Goal: Task Accomplishment & Management: Manage account settings

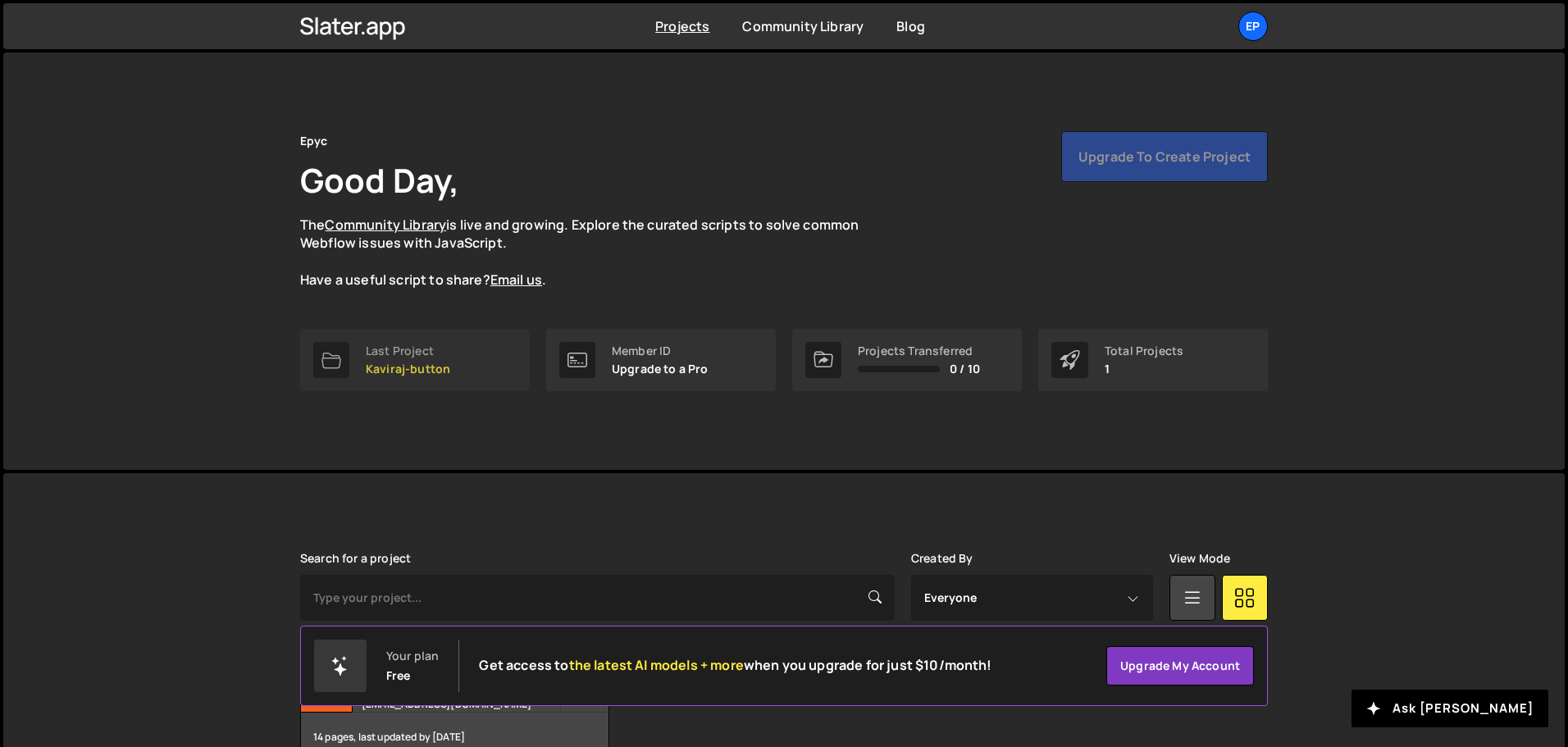
click at [363, 352] on link "Last Project Kaviraj-button" at bounding box center [414, 360] width 230 height 63
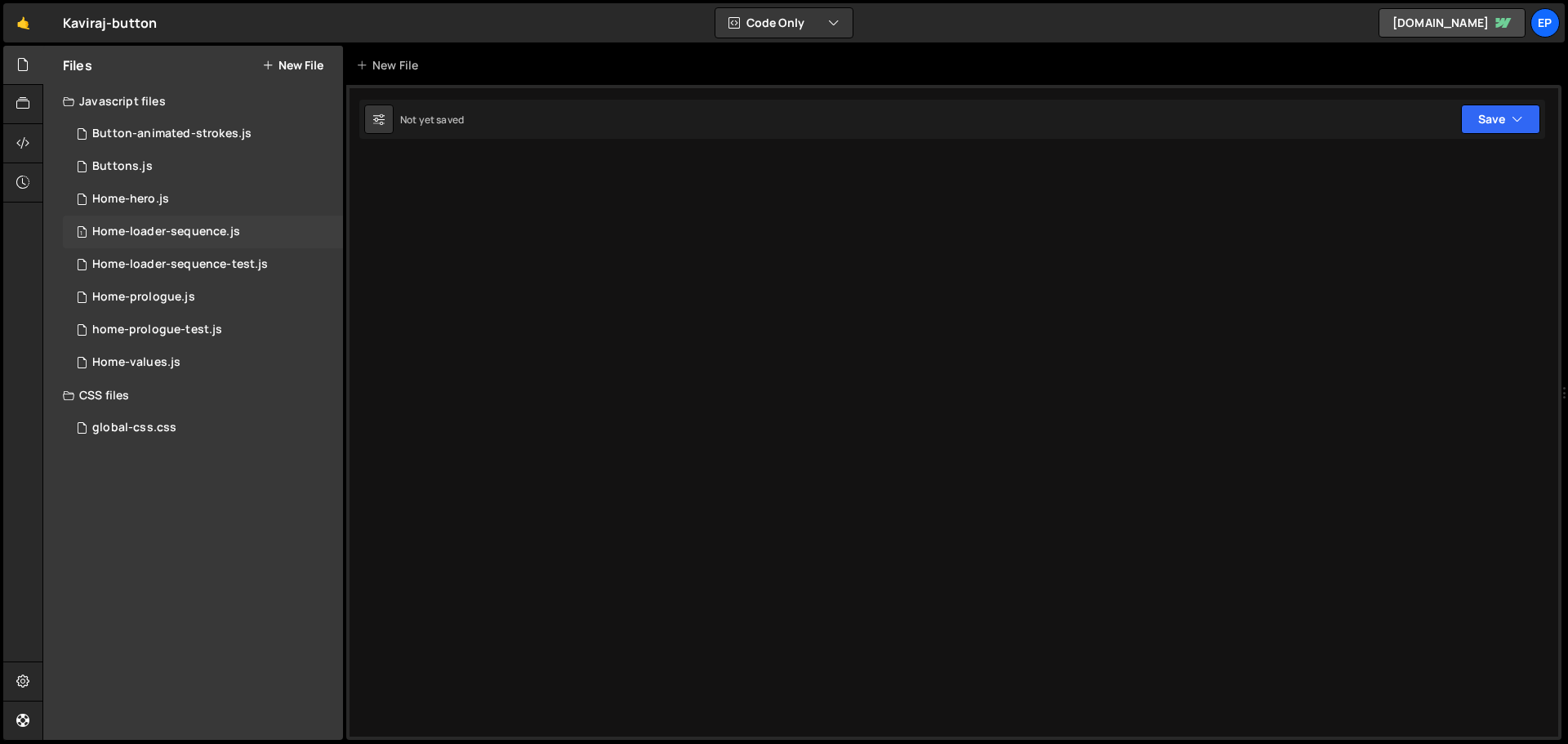
click at [195, 223] on div "1 Home-loader-sequence.js 0" at bounding box center [202, 232] width 280 height 33
click at [30, 18] on link "🤙" at bounding box center [23, 23] width 40 height 39
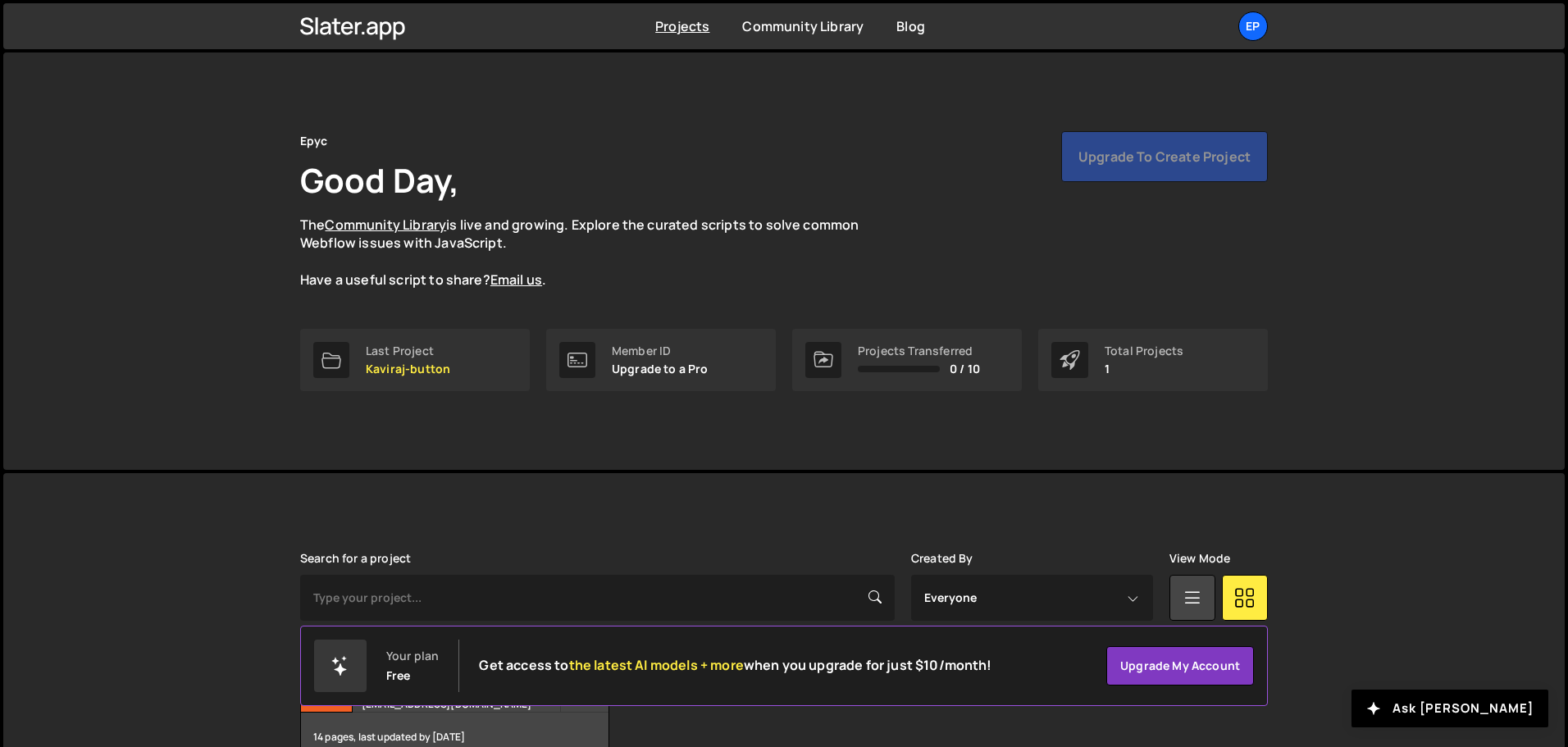
click at [483, 127] on div "Epyc Good Day, The Community Library is live and growing. Explore the curated s…" at bounding box center [784, 261] width 1017 height 418
click at [1253, 24] on div "Ep" at bounding box center [1253, 26] width 29 height 29
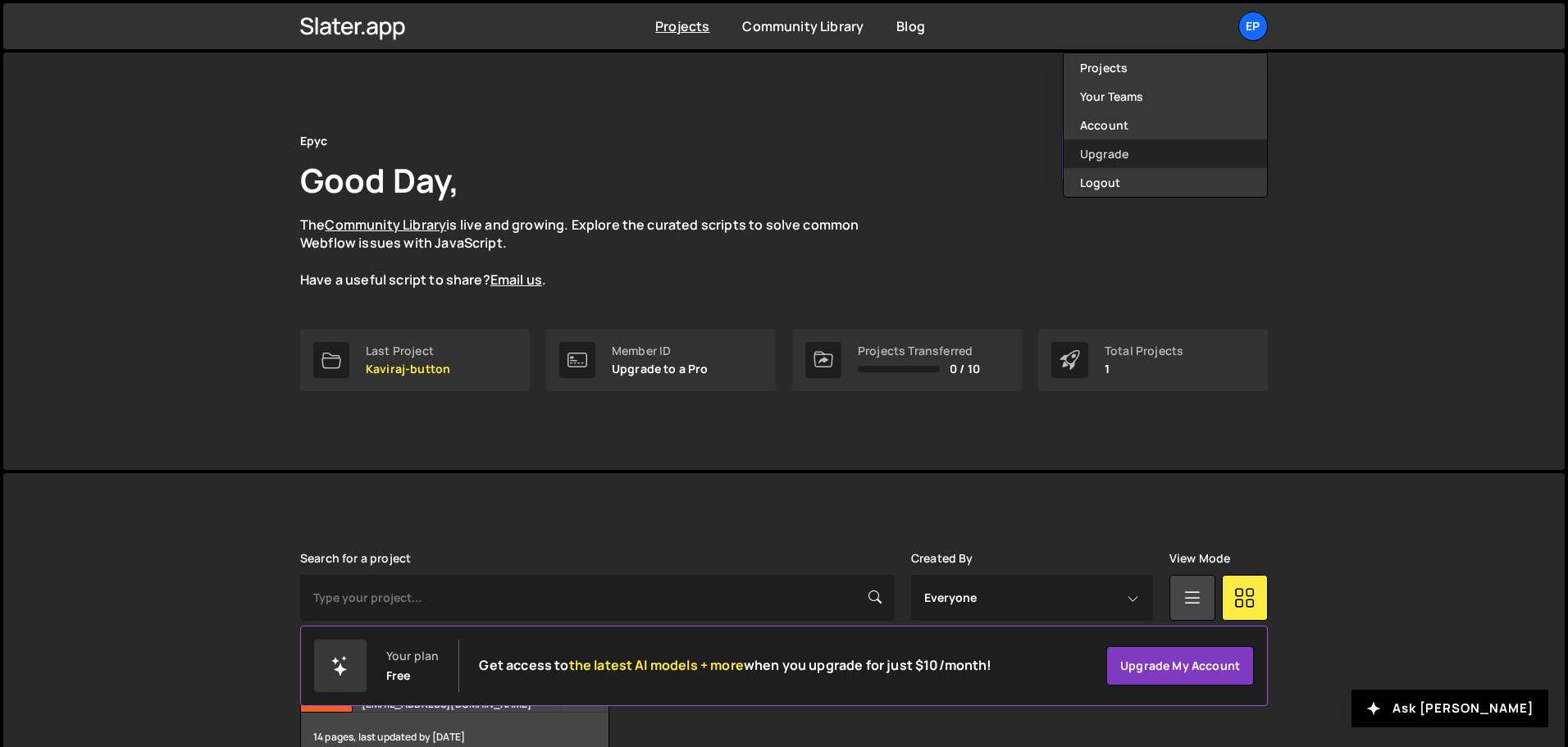
click at [1134, 166] on link "Upgrade" at bounding box center [1166, 153] width 204 height 28
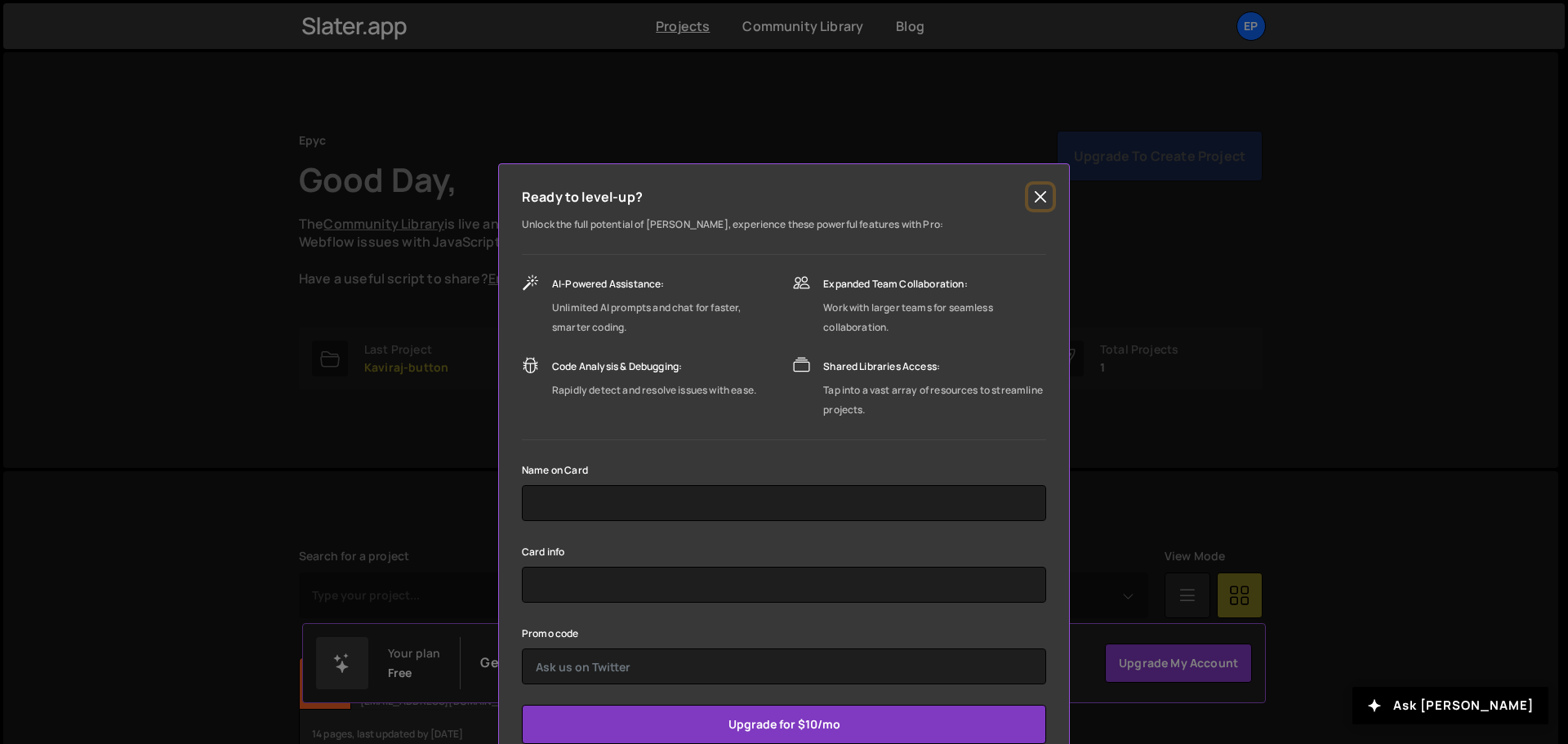
click at [1034, 204] on button "Close" at bounding box center [1040, 197] width 25 height 25
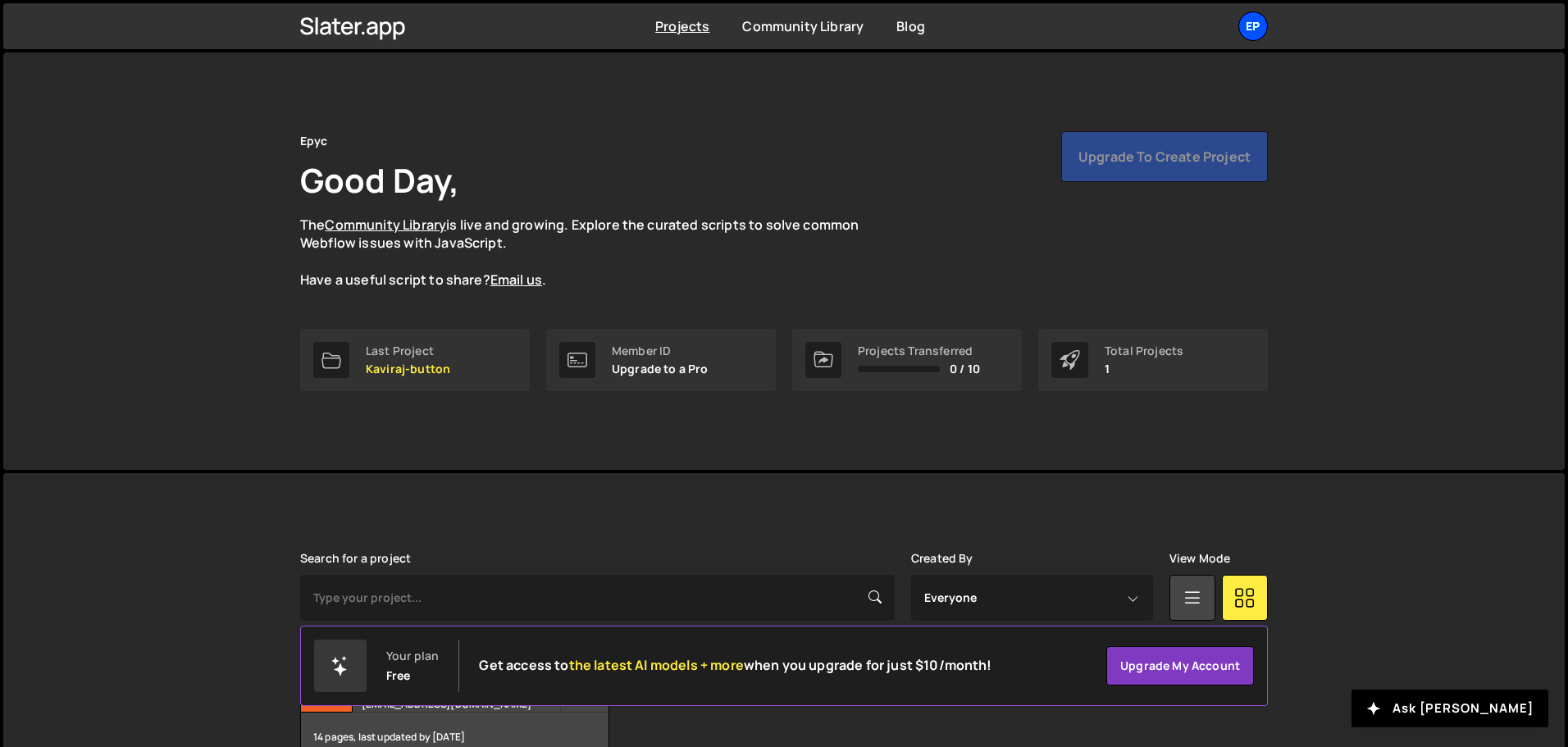
click at [1246, 28] on div "Ep" at bounding box center [1253, 26] width 29 height 29
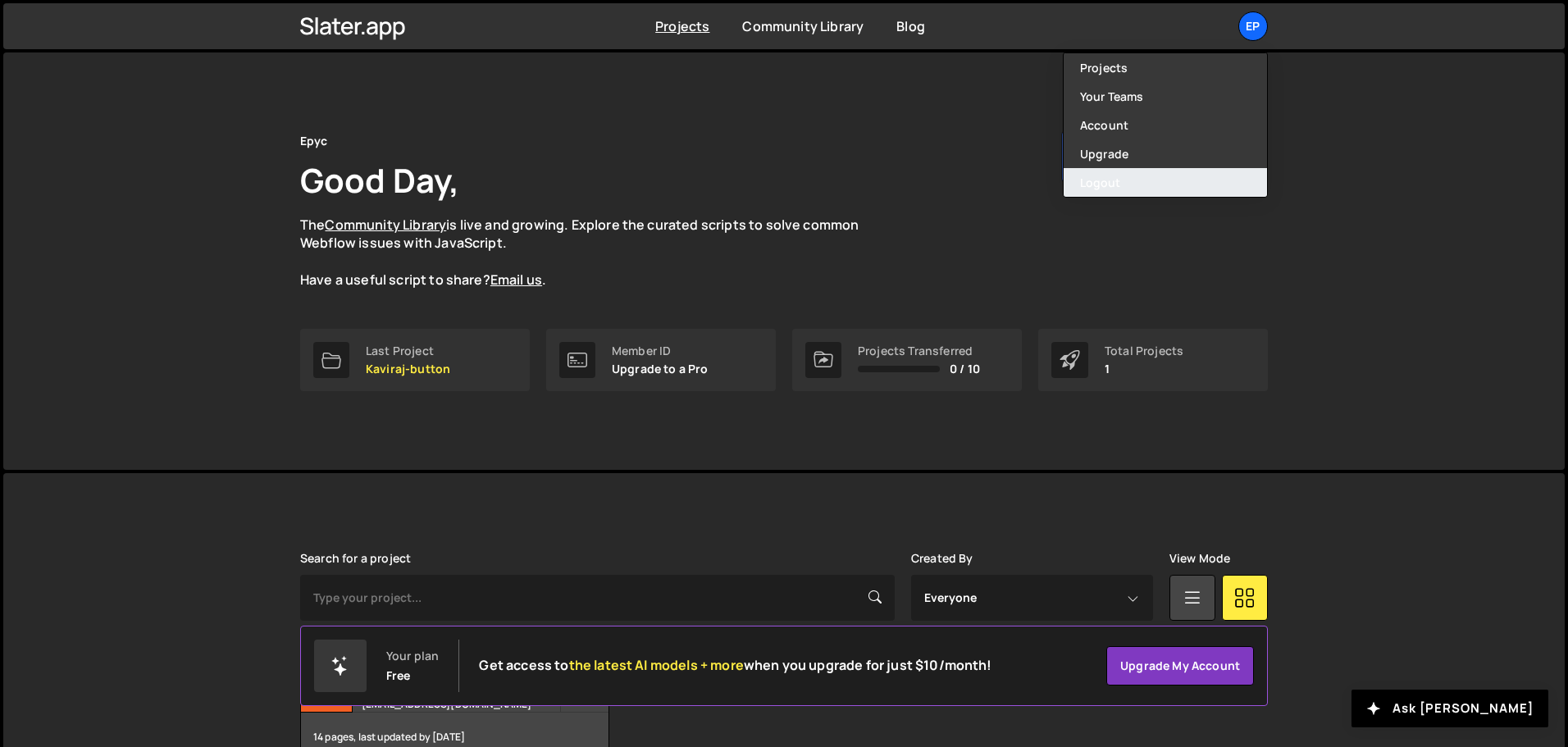
drag, startPoint x: 1127, startPoint y: 178, endPoint x: 1079, endPoint y: 188, distance: 49.0
click at [1121, 179] on button "Logout" at bounding box center [1166, 182] width 204 height 28
